Goal: Transaction & Acquisition: Purchase product/service

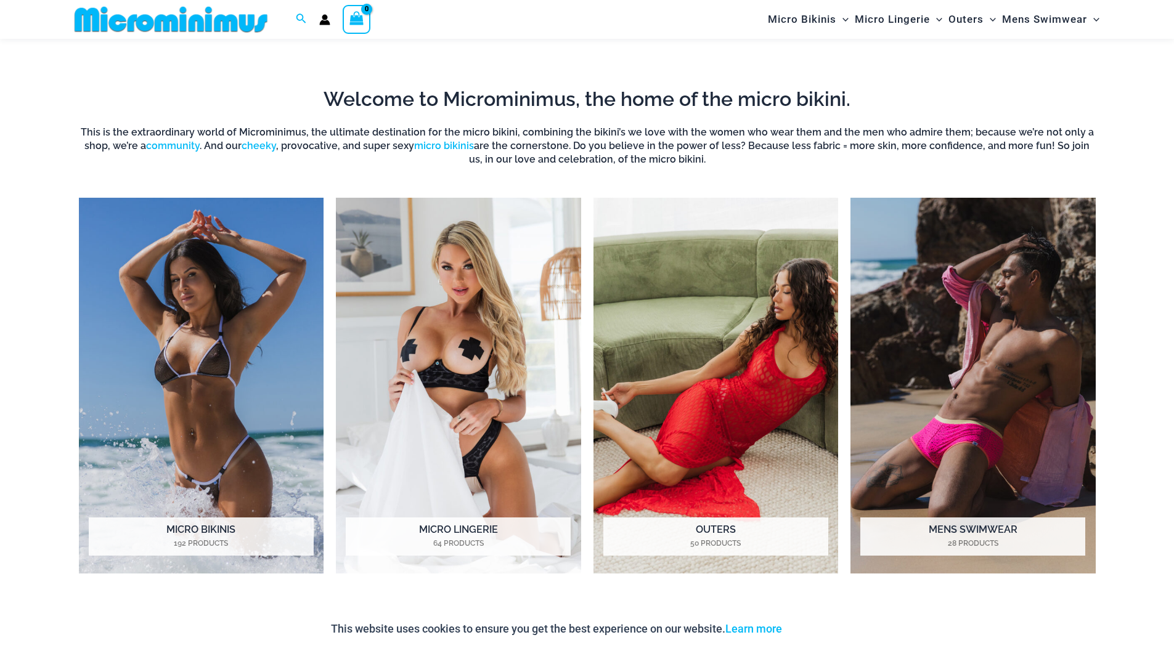
scroll to position [1221, 0]
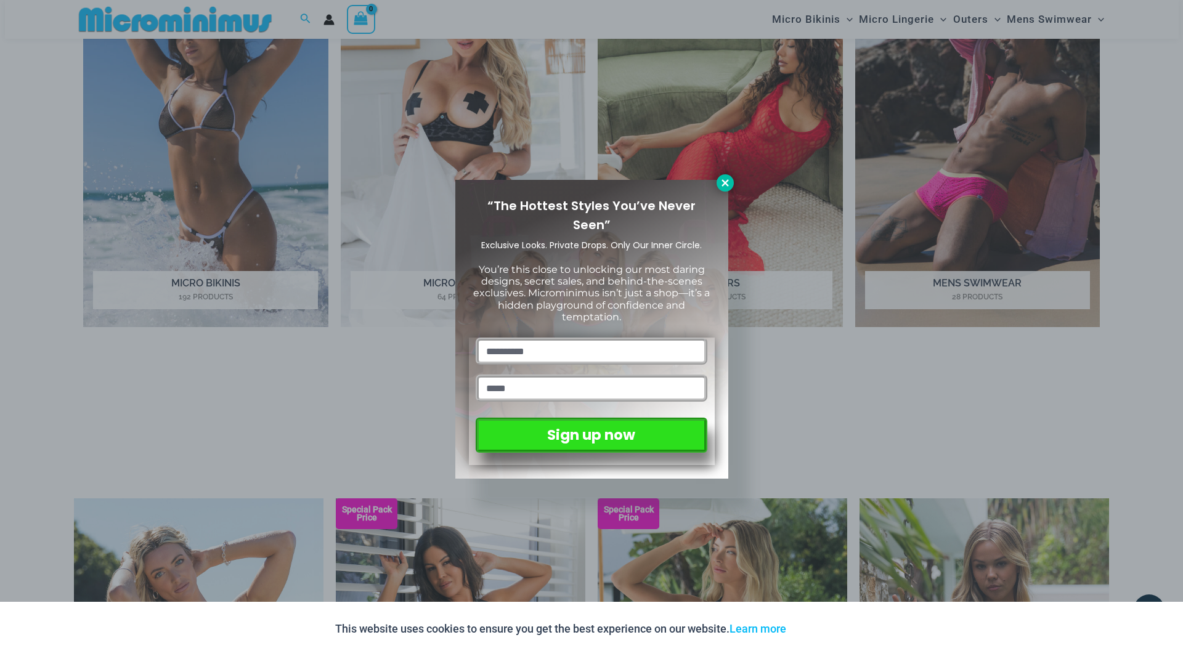
click at [723, 181] on icon at bounding box center [725, 182] width 7 height 7
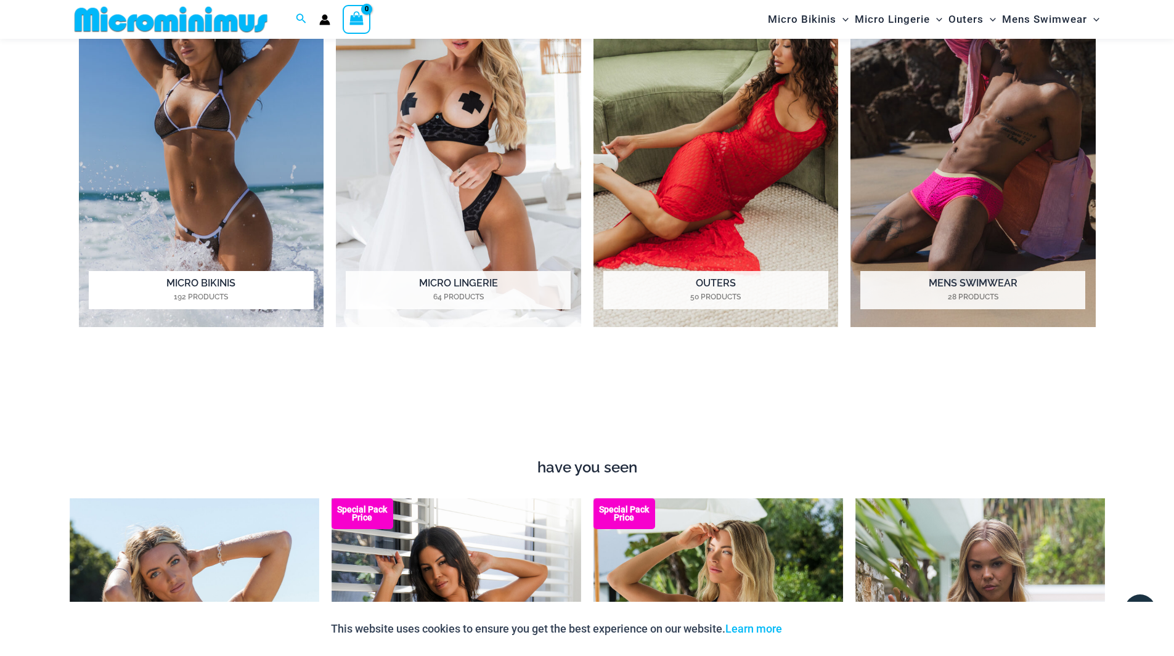
click at [208, 290] on h2 "Micro Bikinis 192 Products" at bounding box center [201, 290] width 225 height 38
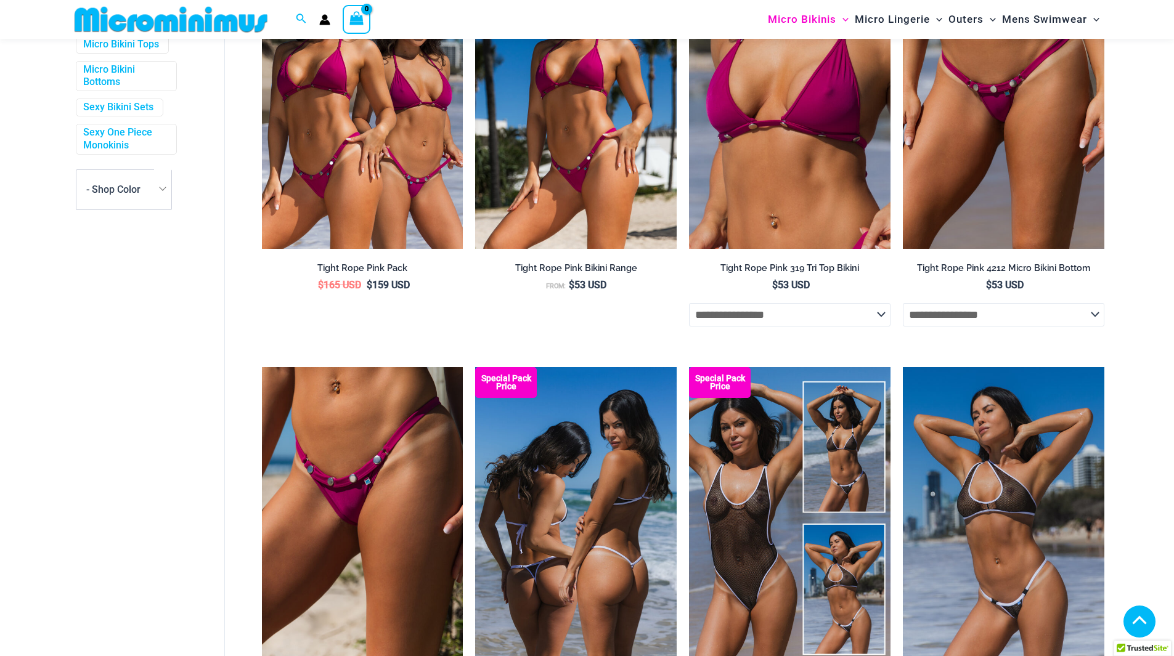
scroll to position [605, 0]
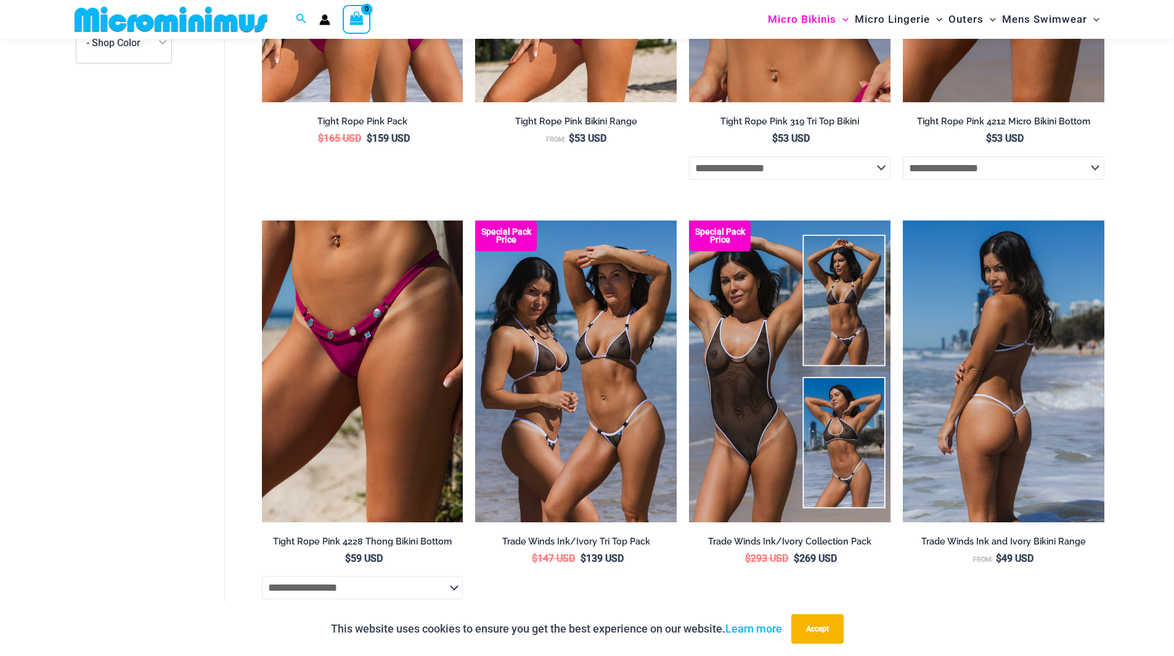
click at [996, 399] on img at bounding box center [1004, 372] width 202 height 302
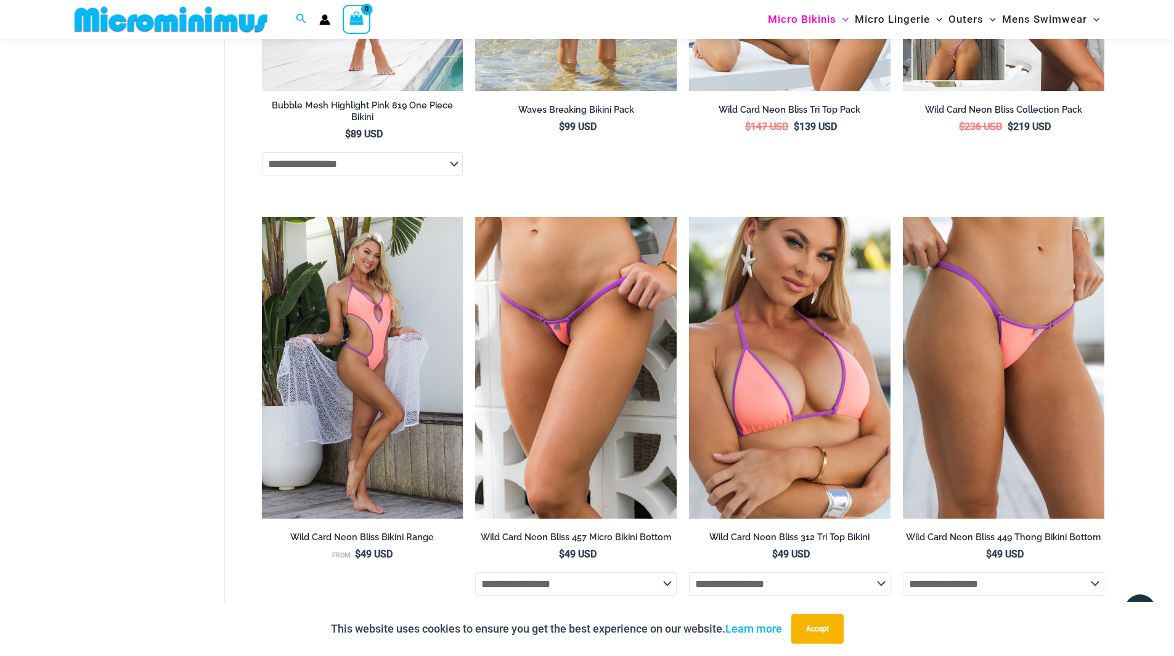
scroll to position [2761, 0]
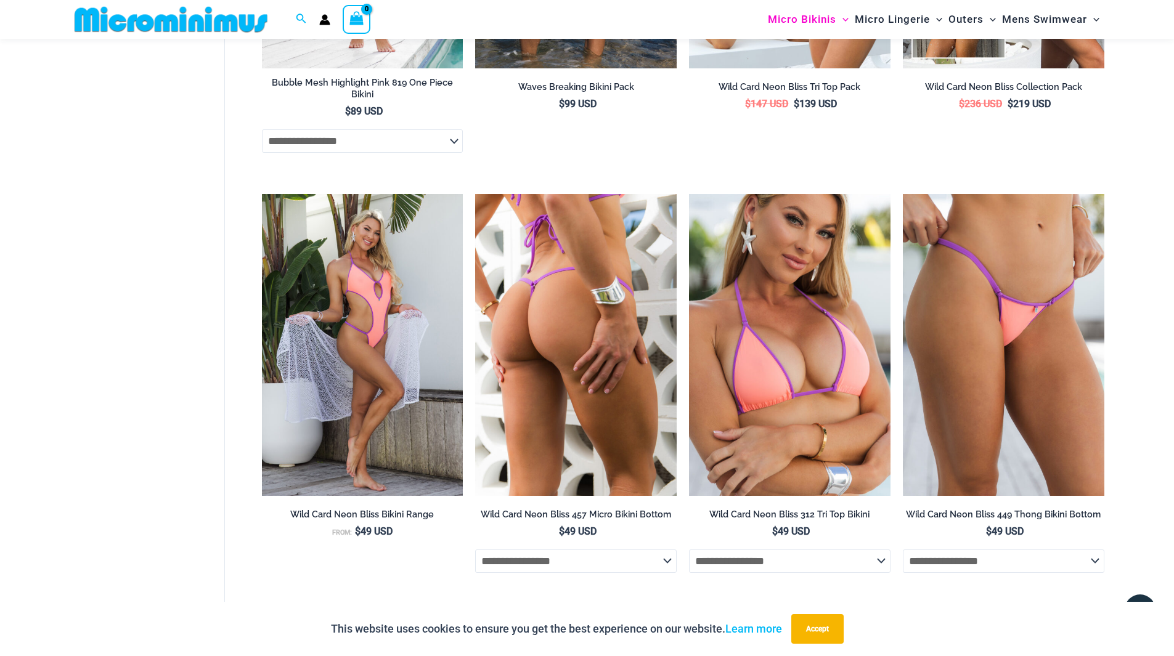
click at [536, 319] on img at bounding box center [576, 345] width 202 height 302
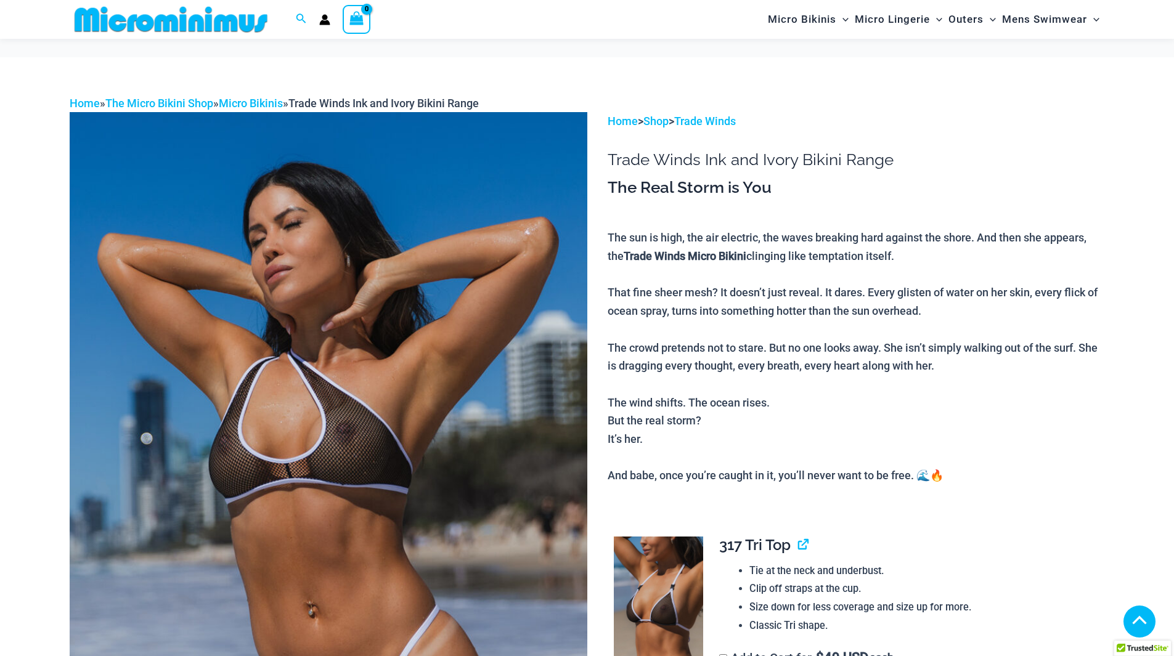
scroll to position [1972, 0]
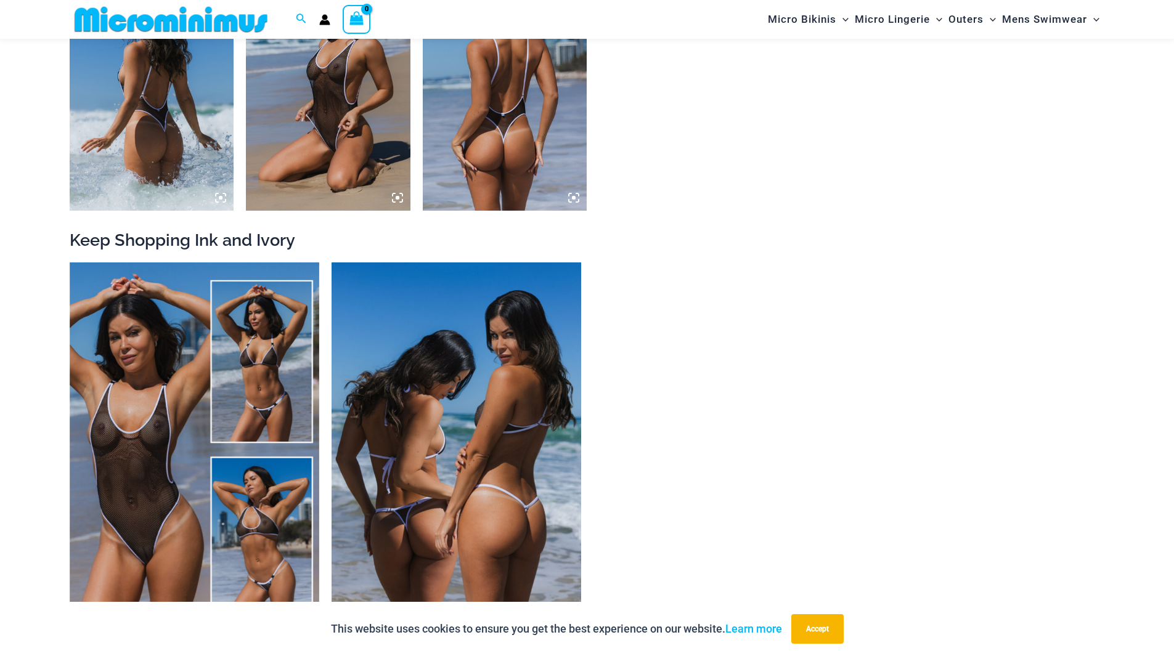
click at [434, 455] on img at bounding box center [457, 450] width 250 height 375
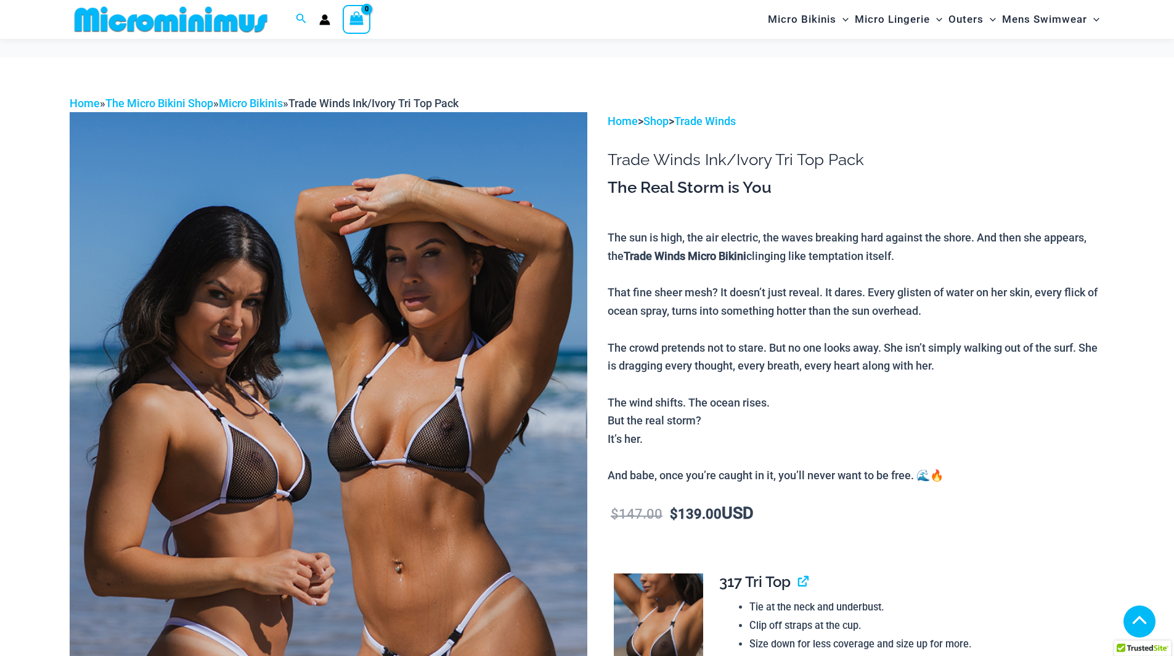
scroll to position [858, 0]
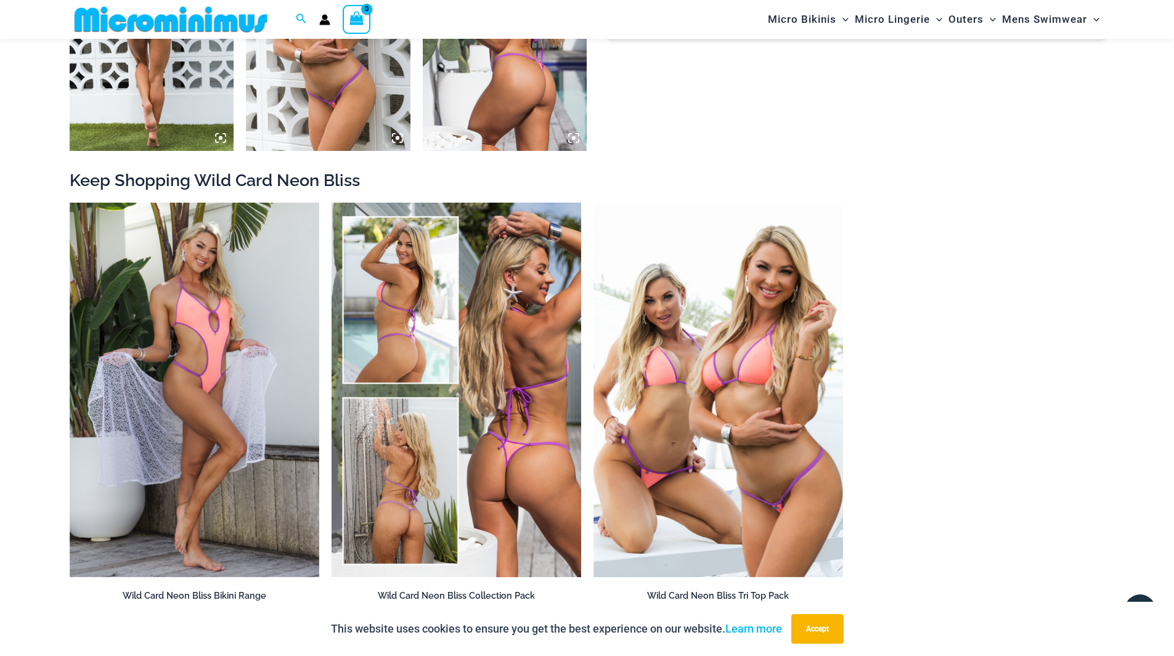
scroll to position [1282, 0]
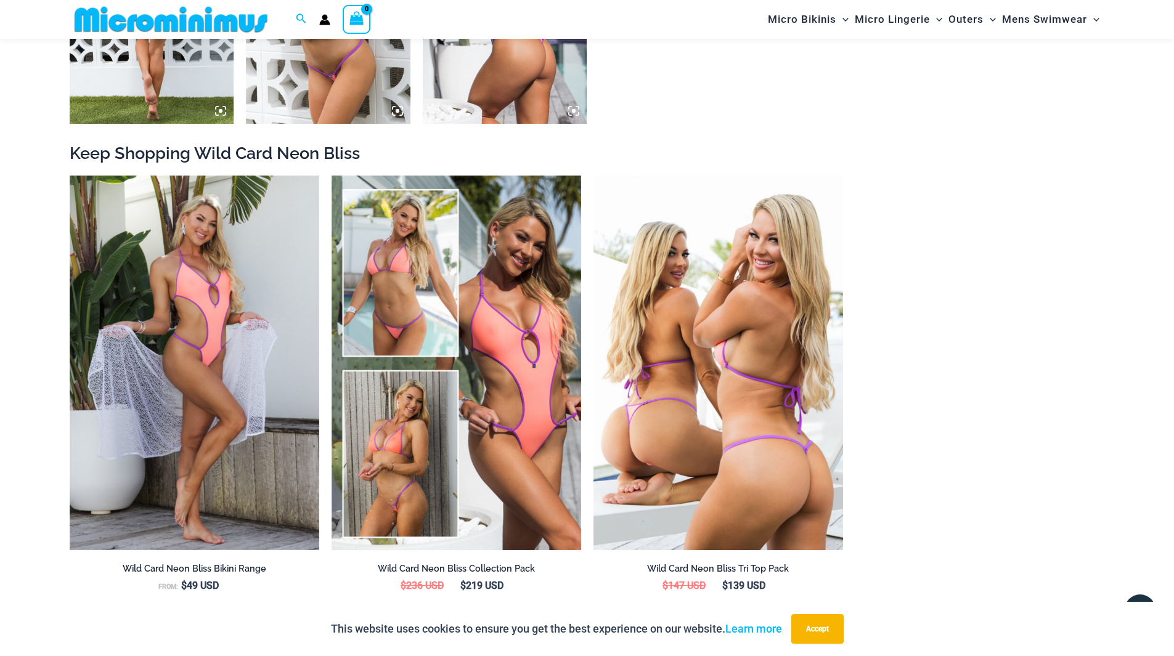
click at [710, 497] on img at bounding box center [718, 363] width 250 height 375
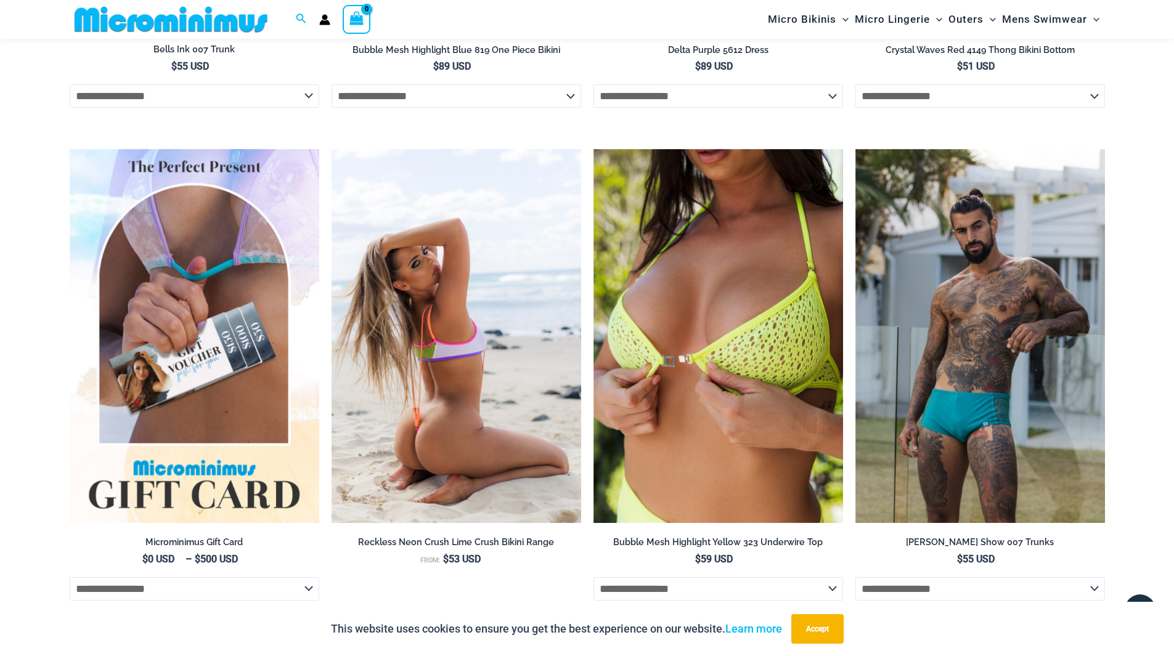
scroll to position [2453, 0]
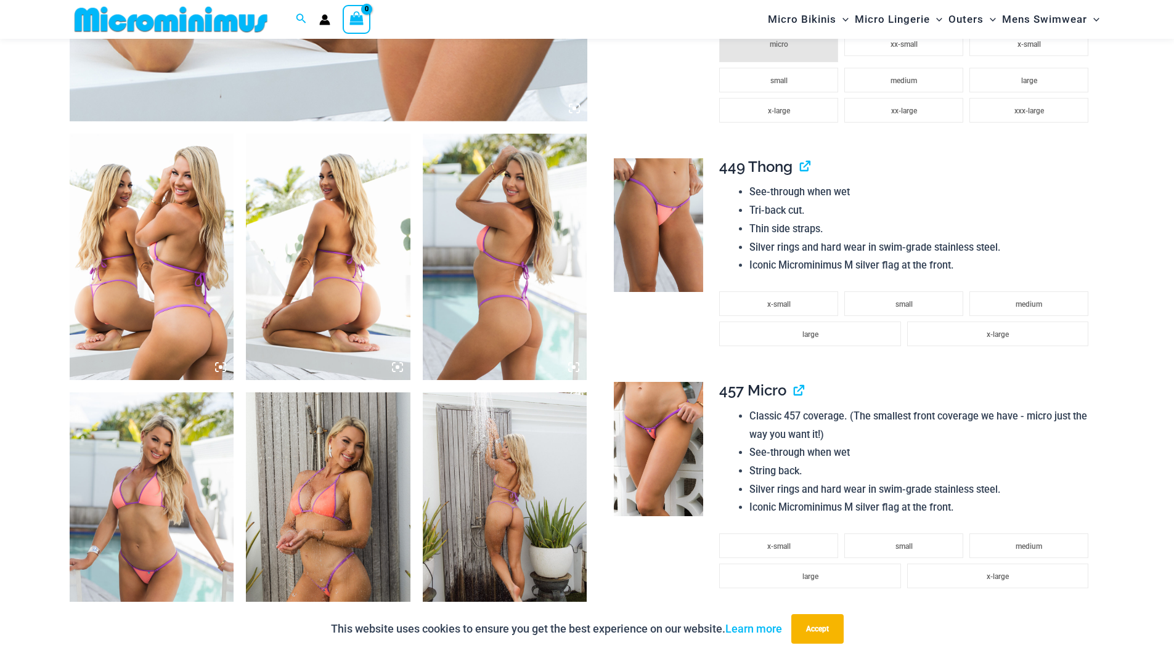
scroll to position [924, 0]
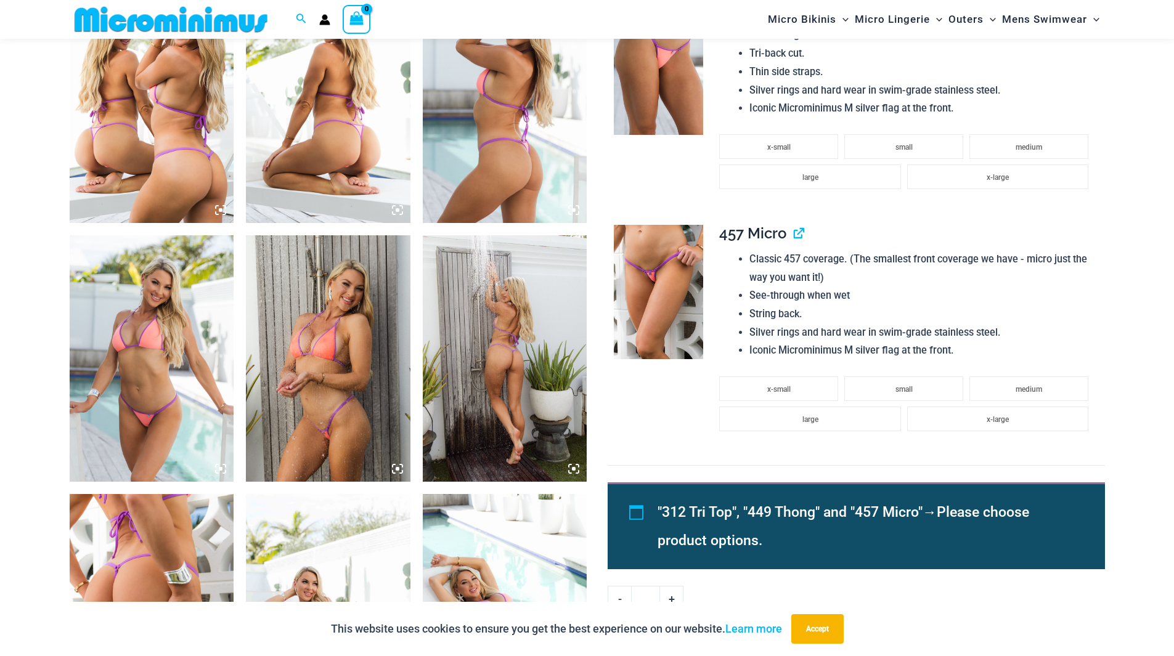
click at [290, 380] on img at bounding box center [328, 358] width 165 height 246
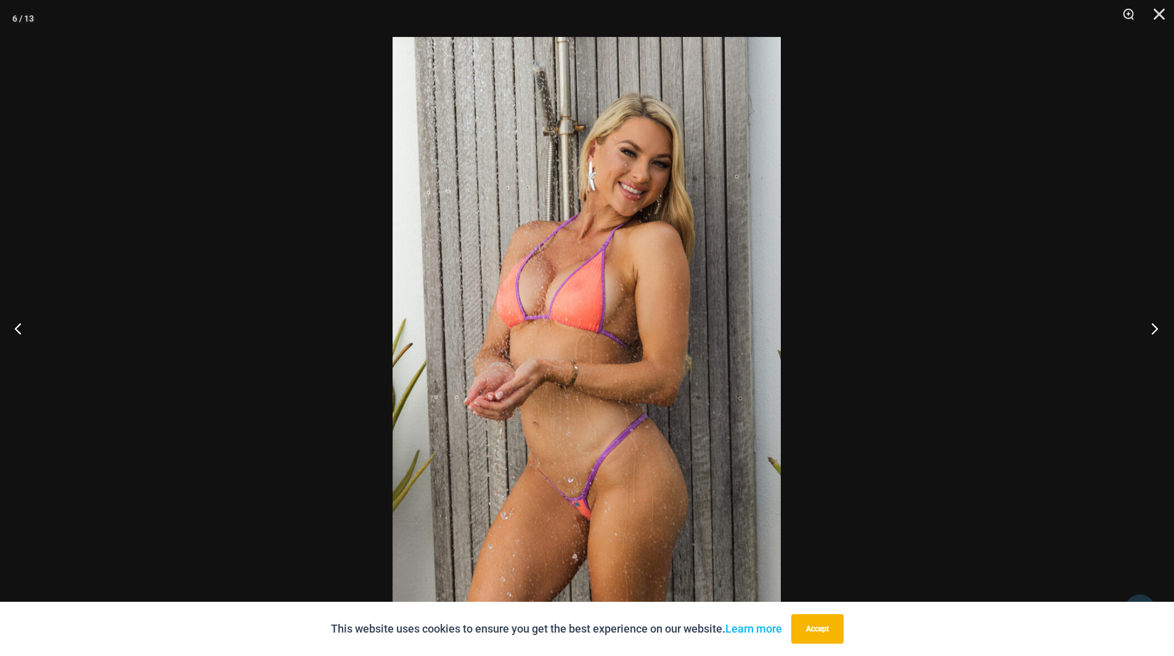
click at [1157, 328] on button "Next" at bounding box center [1151, 329] width 46 height 62
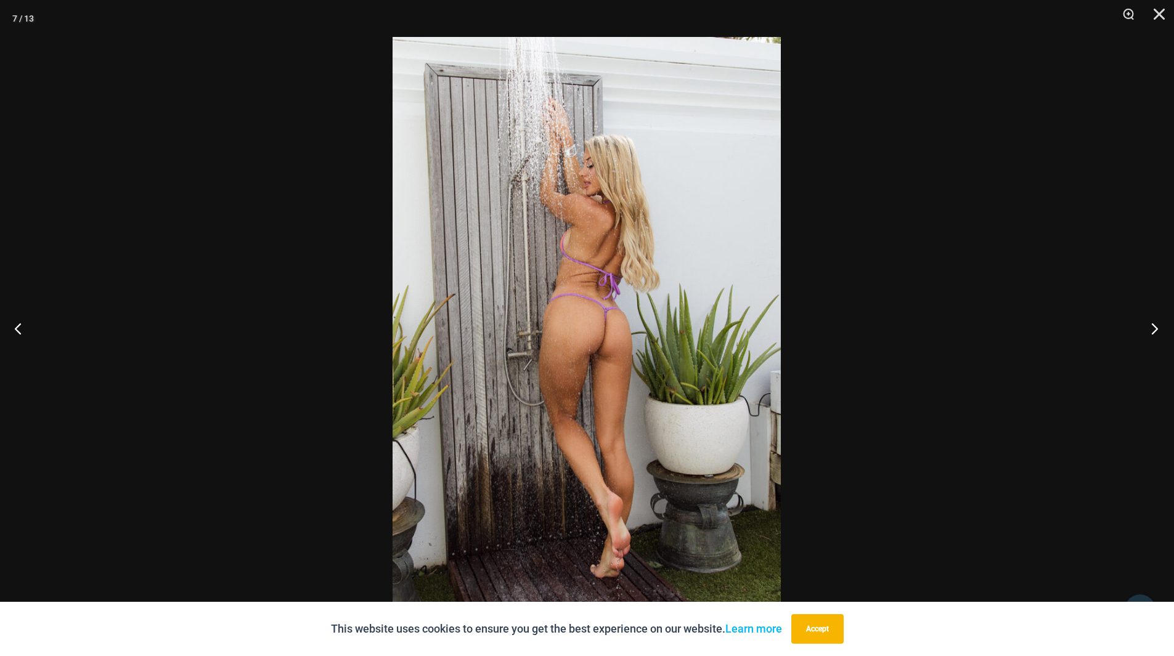
click at [1157, 328] on button "Next" at bounding box center [1151, 329] width 46 height 62
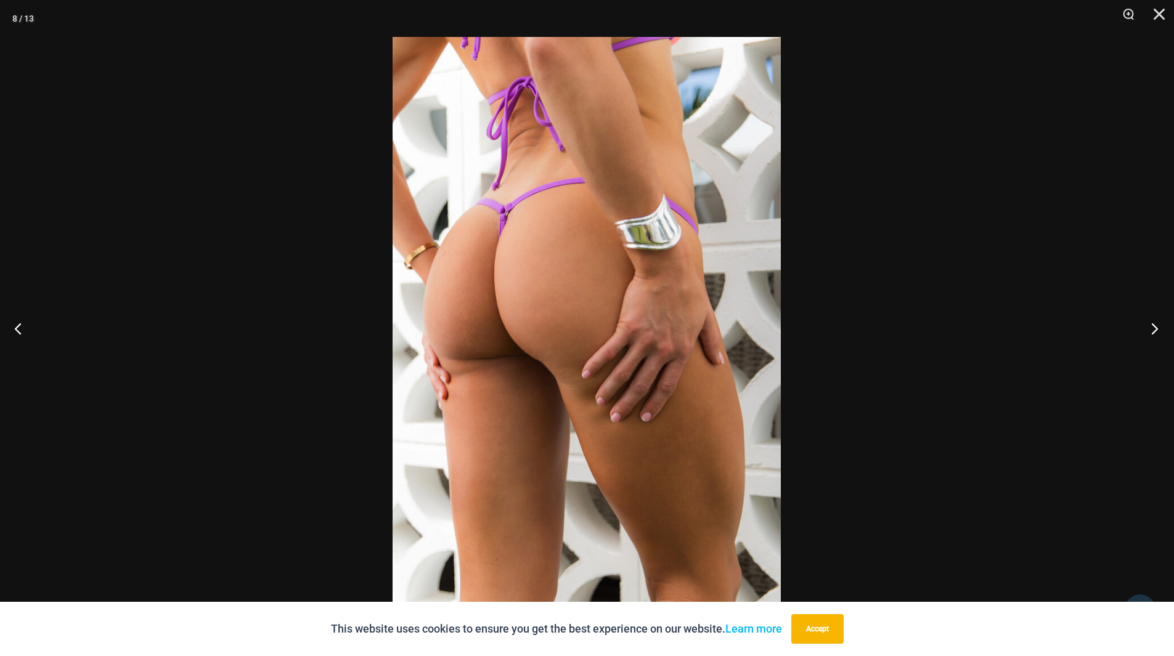
click at [1157, 328] on button "Next" at bounding box center [1151, 329] width 46 height 62
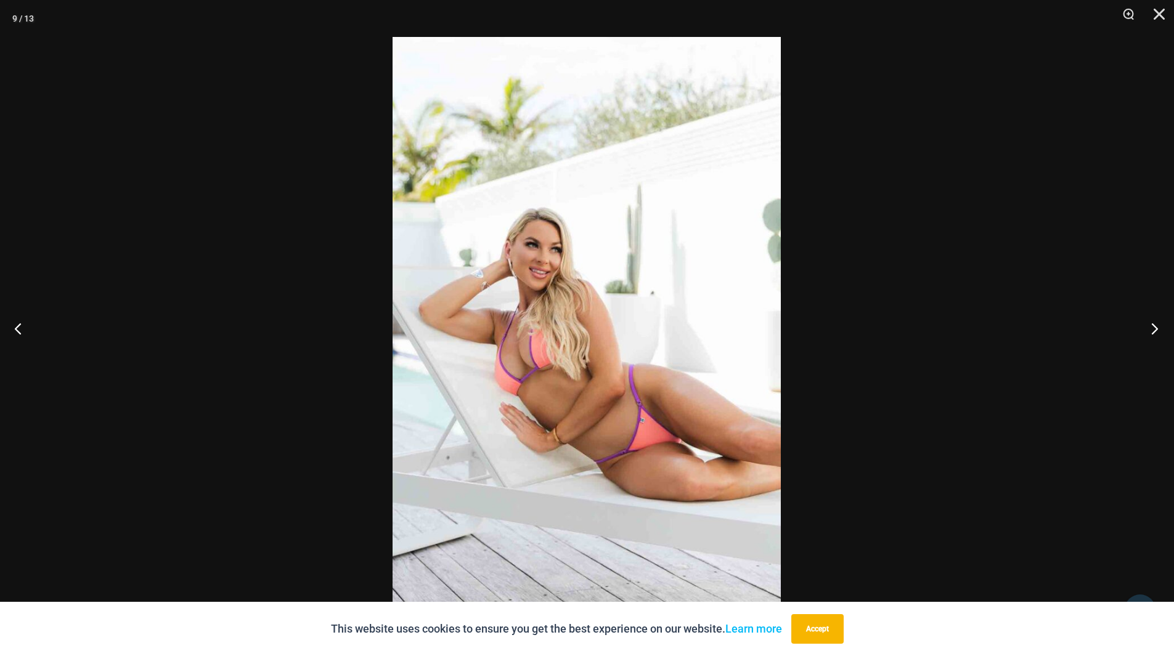
click at [1157, 328] on button "Next" at bounding box center [1151, 329] width 46 height 62
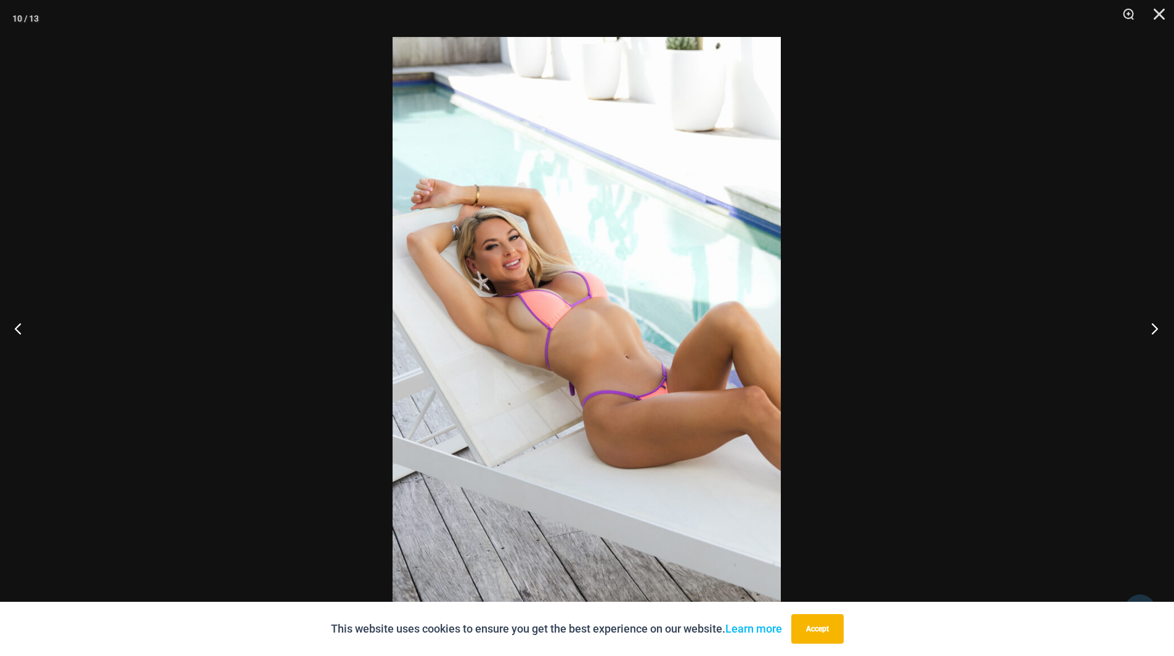
click at [1157, 328] on button "Next" at bounding box center [1151, 329] width 46 height 62
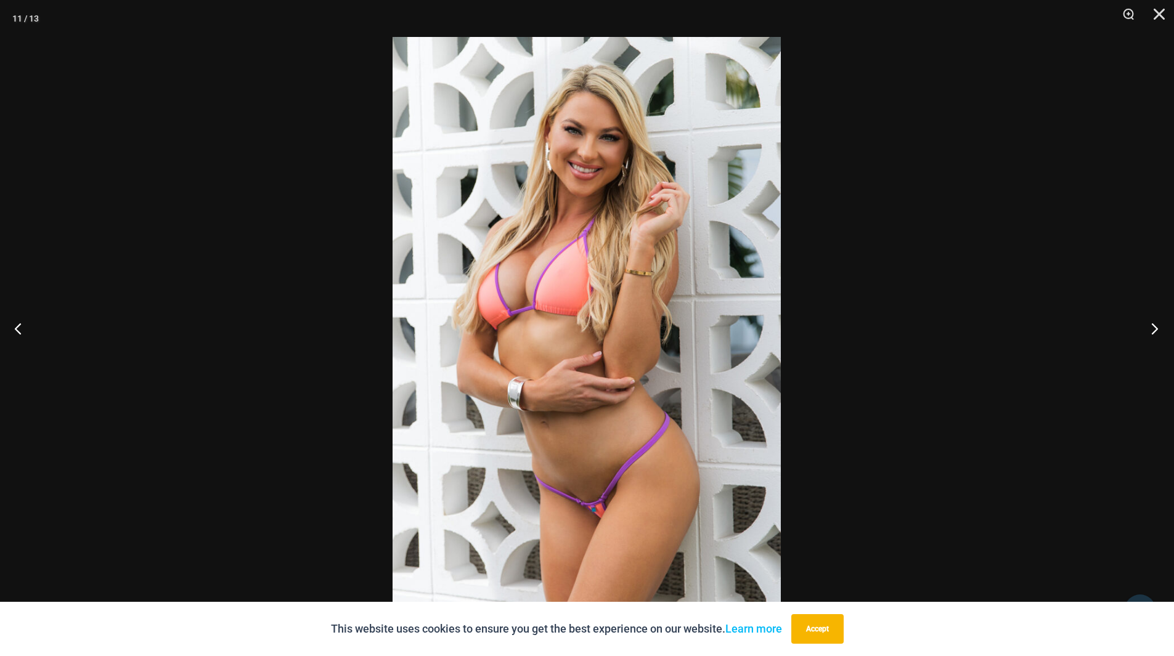
click at [1157, 328] on button "Next" at bounding box center [1151, 329] width 46 height 62
